Goal: Use online tool/utility: Utilize a website feature to perform a specific function

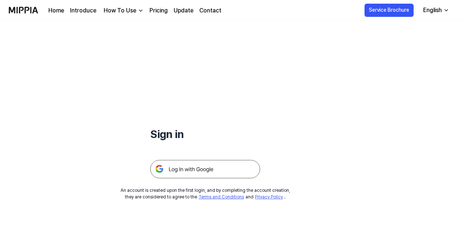
click at [203, 167] on img at bounding box center [205, 169] width 110 height 18
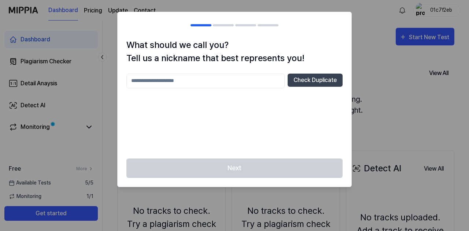
click at [260, 82] on input "text" at bounding box center [205, 81] width 158 height 15
type input "*******"
click at [294, 82] on button "Check Duplicate" at bounding box center [315, 80] width 55 height 13
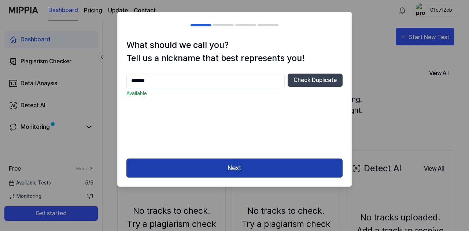
click at [222, 167] on button "Next" at bounding box center [234, 168] width 216 height 19
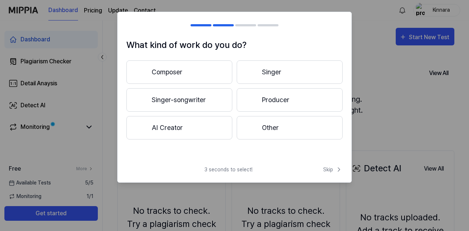
click at [209, 130] on button "AI Creator" at bounding box center [179, 127] width 106 height 23
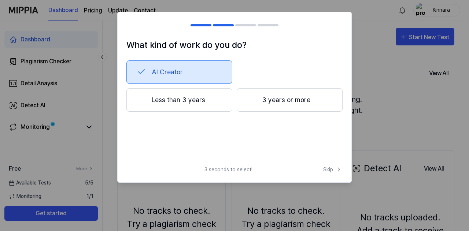
click at [199, 106] on button "Less than 3 years" at bounding box center [179, 99] width 106 height 23
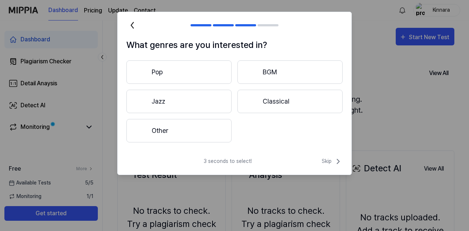
click at [196, 134] on button "Other" at bounding box center [178, 130] width 105 height 23
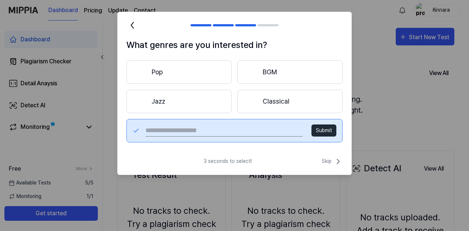
click at [248, 129] on input "text" at bounding box center [223, 131] width 157 height 12
type input "*"
type input "*****"
click at [324, 129] on button "Submit" at bounding box center [323, 131] width 25 height 12
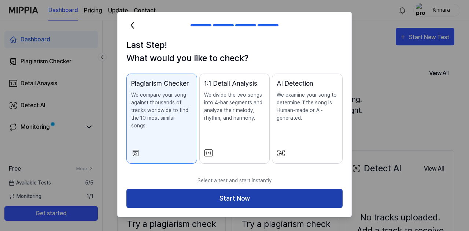
click at [237, 196] on button "Start Now" at bounding box center [234, 198] width 216 height 19
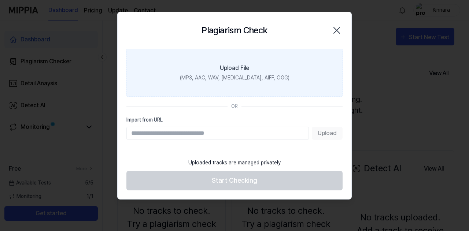
click at [247, 80] on div "(MP3, AAC, WAV, [MEDICAL_DATA], AIFF, OGG)" at bounding box center [235, 78] width 110 height 8
click at [0, 0] on input "Upload File (MP3, AAC, WAV, [MEDICAL_DATA], AIFF, OGG)" at bounding box center [0, 0] width 0 height 0
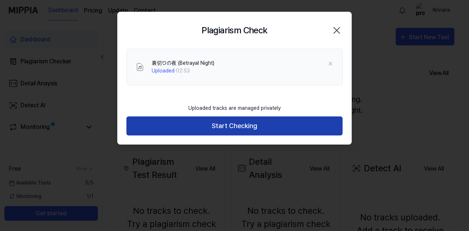
click at [230, 125] on button "Start Checking" at bounding box center [234, 126] width 216 height 19
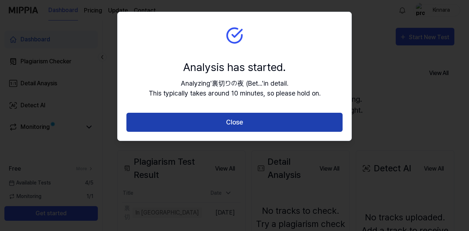
click at [244, 129] on button "Close" at bounding box center [234, 122] width 216 height 19
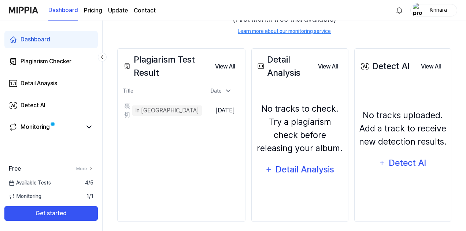
scroll to position [103, 0]
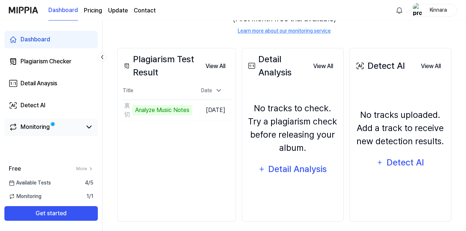
click at [72, 127] on link "Monitoring" at bounding box center [45, 127] width 73 height 9
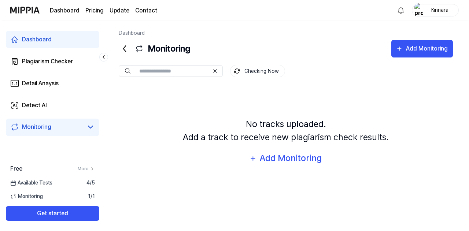
scroll to position [0, 0]
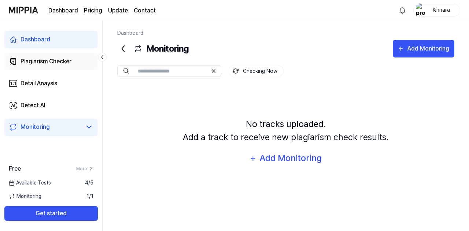
click at [53, 62] on div "Plagiarism Checker" at bounding box center [46, 61] width 51 height 9
